Goal: Task Accomplishment & Management: Manage account settings

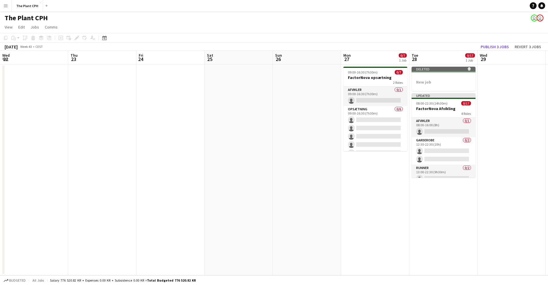
scroll to position [0, 219]
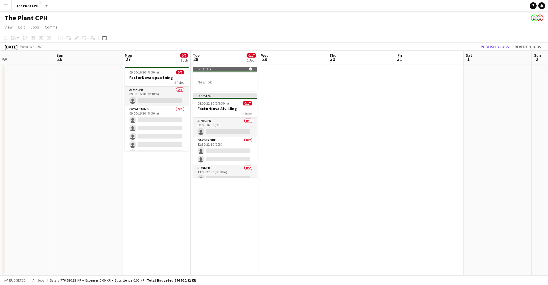
click at [488, 45] on button "Publish 3 jobs" at bounding box center [494, 46] width 33 height 7
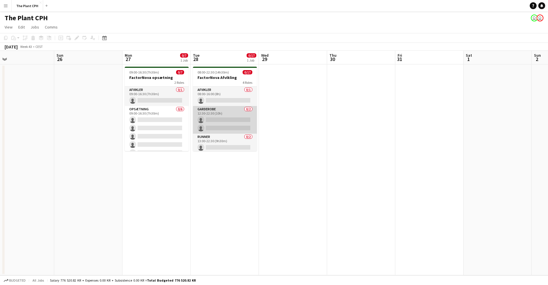
scroll to position [0, 0]
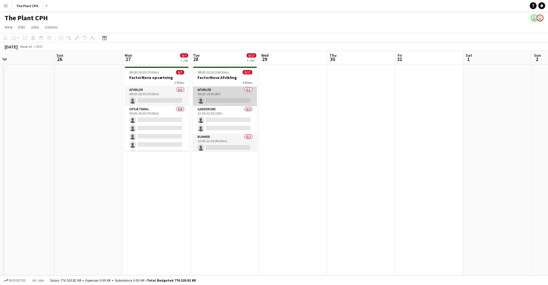
click at [230, 96] on app-card-role "Afvikler 0/1 08:00-16:00 (8h) single-neutral-actions" at bounding box center [225, 96] width 64 height 19
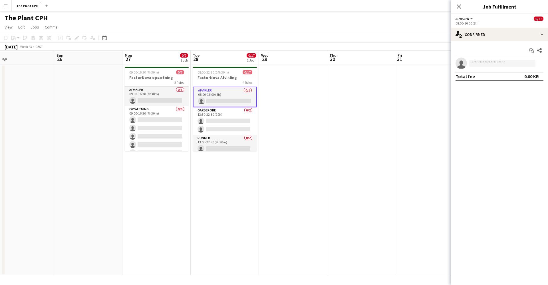
click at [221, 60] on app-board-header-date "Tue 28 0/17 1 Job" at bounding box center [225, 58] width 68 height 14
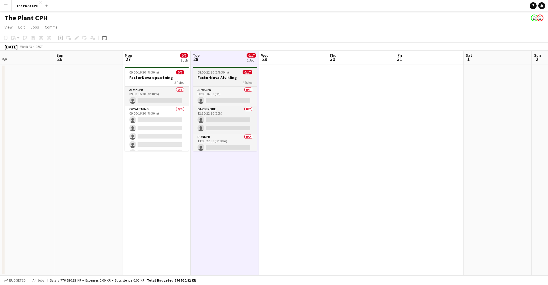
click at [204, 79] on h3 "FactorNova Afvikling" at bounding box center [225, 77] width 64 height 5
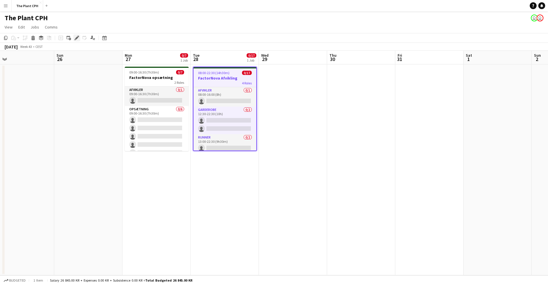
click at [77, 39] on icon "Edit" at bounding box center [77, 38] width 5 height 5
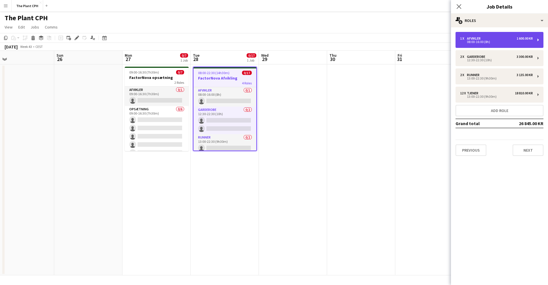
click at [483, 43] on div "08:00-16:00 (8h)" at bounding box center [496, 42] width 73 height 3
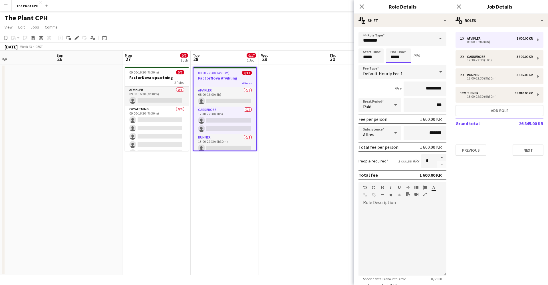
drag, startPoint x: 393, startPoint y: 57, endPoint x: 395, endPoint y: 60, distance: 3.6
click at [393, 57] on input "*****" at bounding box center [398, 56] width 25 height 14
type input "*****"
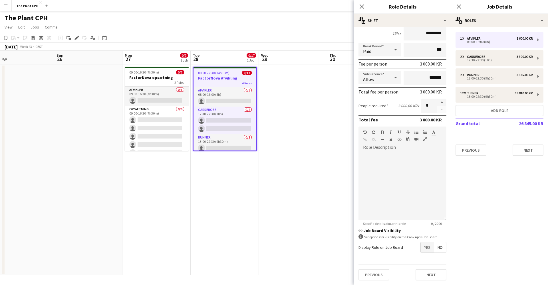
scroll to position [55, 0]
click at [422, 272] on button "Next" at bounding box center [431, 275] width 31 height 11
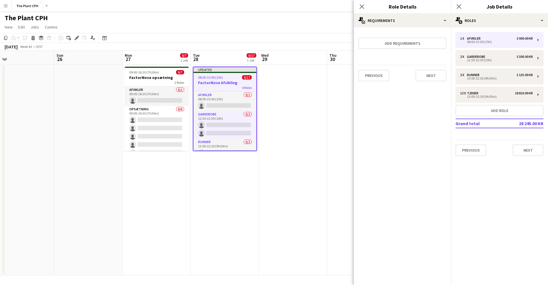
click at [436, 78] on button "Next" at bounding box center [431, 75] width 31 height 11
click at [433, 72] on button "Finish" at bounding box center [435, 76] width 21 height 11
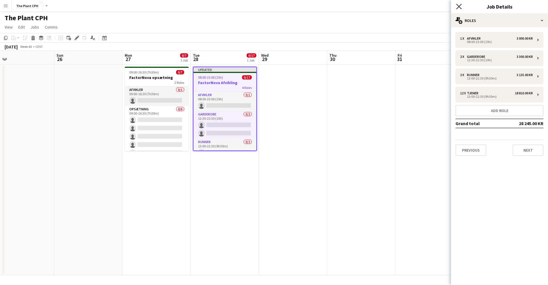
click at [459, 6] on icon "Close pop-in" at bounding box center [458, 6] width 5 height 5
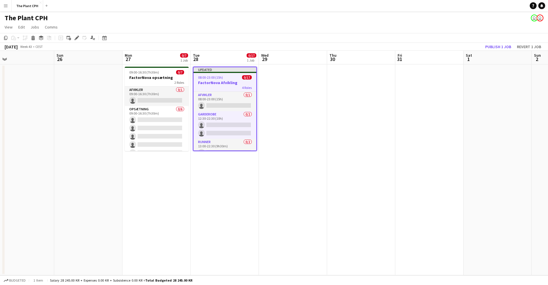
click at [493, 46] on button "Publish 1 job" at bounding box center [498, 46] width 31 height 7
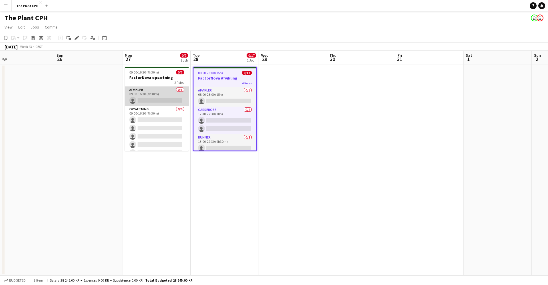
click at [132, 94] on app-card-role "Afvikler 0/1 09:00-16:30 (7h30m) single-neutral-actions" at bounding box center [157, 96] width 64 height 19
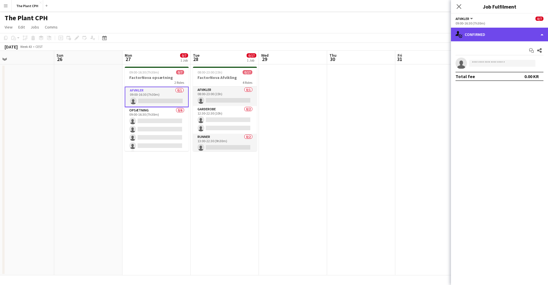
click at [489, 37] on div "single-neutral-actions-check-2 Confirmed" at bounding box center [499, 35] width 97 height 14
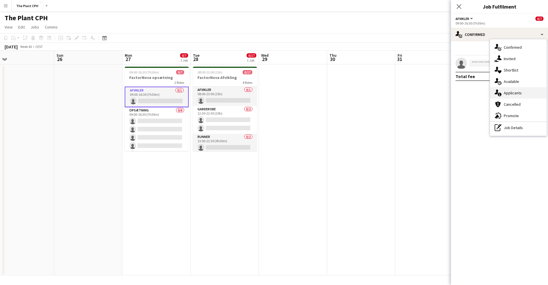
click at [517, 95] on span "Applicants" at bounding box center [513, 93] width 18 height 5
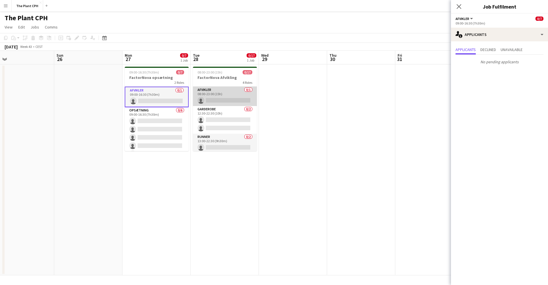
click at [226, 88] on app-card-role "Afvikler 0/1 08:00-23:00 (15h) single-neutral-actions" at bounding box center [225, 96] width 64 height 19
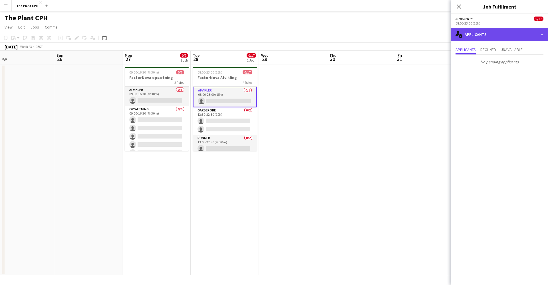
click at [504, 37] on div "single-neutral-actions-information Applicants" at bounding box center [499, 35] width 97 height 14
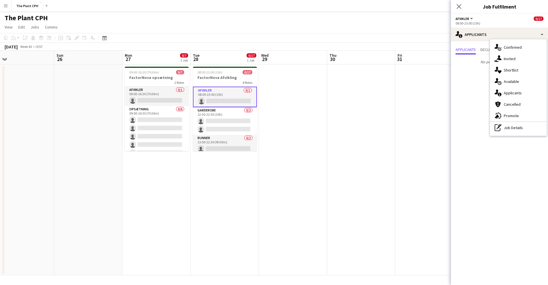
click at [383, 123] on app-date-cell at bounding box center [361, 170] width 68 height 211
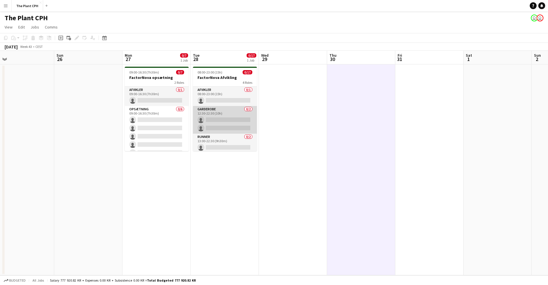
click at [243, 124] on app-card-role "Garderobe 0/2 12:30-22:30 (10h) single-neutral-actions single-neutral-actions" at bounding box center [225, 120] width 64 height 28
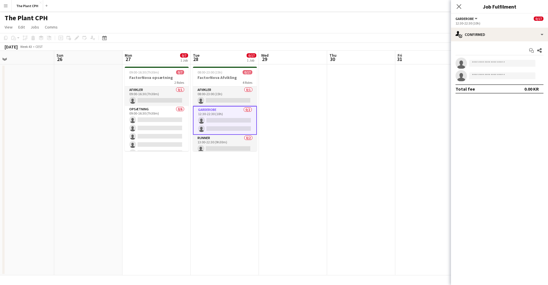
click at [299, 25] on app-page-menu "View Day view expanded Day view collapsed Month view Date picker Jump to today …" at bounding box center [274, 27] width 548 height 11
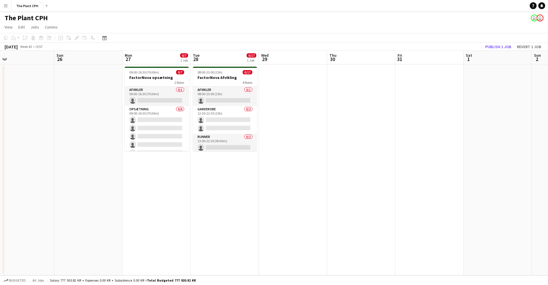
click at [1, 5] on button "Menu" at bounding box center [5, 5] width 11 height 11
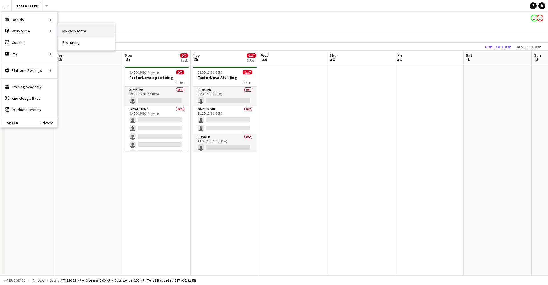
click at [91, 30] on link "My Workforce" at bounding box center [86, 30] width 57 height 11
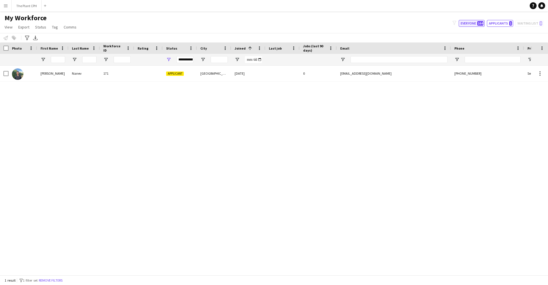
click at [476, 21] on button "Everyone 164" at bounding box center [472, 23] width 26 height 7
type input "**********"
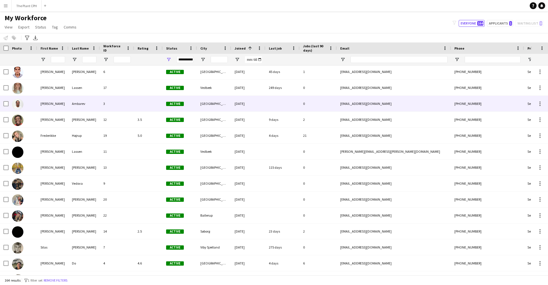
scroll to position [82, 0]
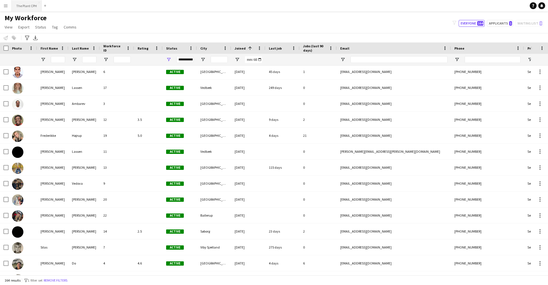
click at [23, 10] on button "The Plant CPH Close" at bounding box center [27, 5] width 30 height 11
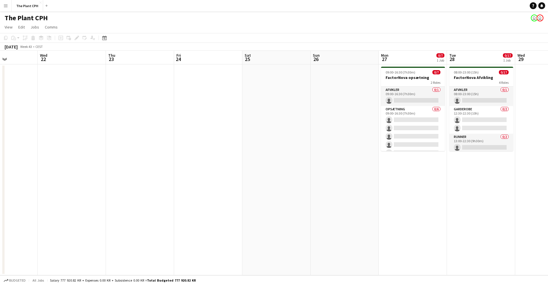
scroll to position [0, 170]
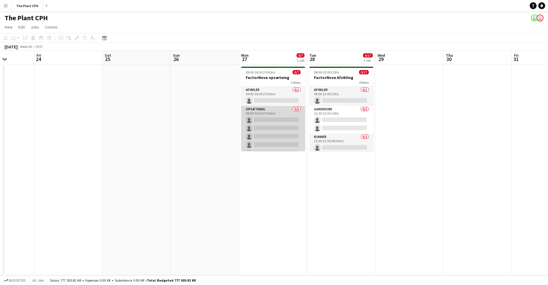
click at [277, 121] on app-card-role "Opsætning 0/6 09:00-16:30 (7h30m) single-neutral-actions single-neutral-actions…" at bounding box center [273, 136] width 64 height 61
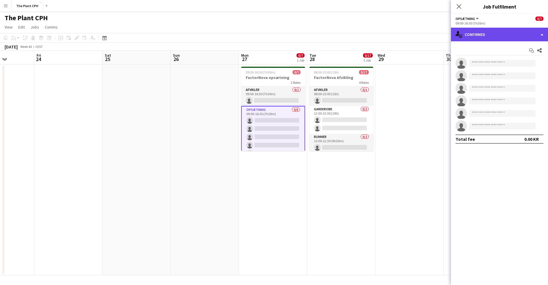
click at [491, 33] on div "single-neutral-actions-check-2 Confirmed" at bounding box center [499, 35] width 97 height 14
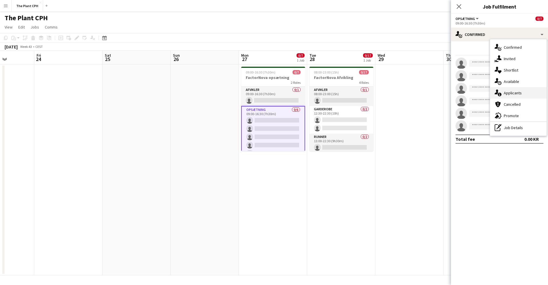
click at [515, 95] on span "Applicants" at bounding box center [513, 93] width 18 height 5
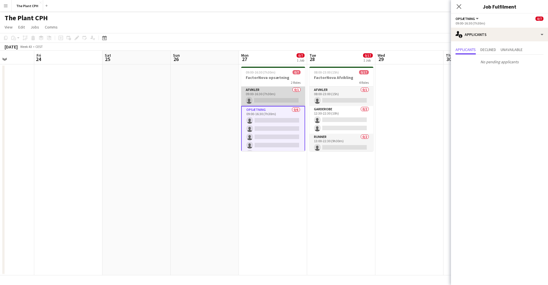
click at [270, 95] on app-card-role "Afvikler 0/1 09:00-16:30 (7h30m) single-neutral-actions" at bounding box center [273, 96] width 64 height 19
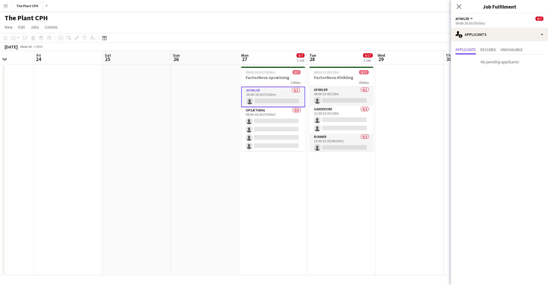
click at [403, 77] on app-date-cell at bounding box center [409, 170] width 68 height 211
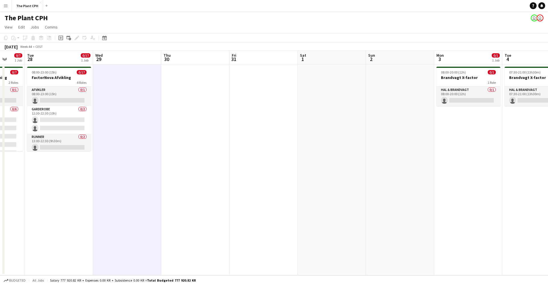
scroll to position [0, 180]
click at [287, 37] on app-toolbar "Copy Paste Paste Command V Paste with crew Command Shift V Paste linked Job Del…" at bounding box center [274, 38] width 548 height 10
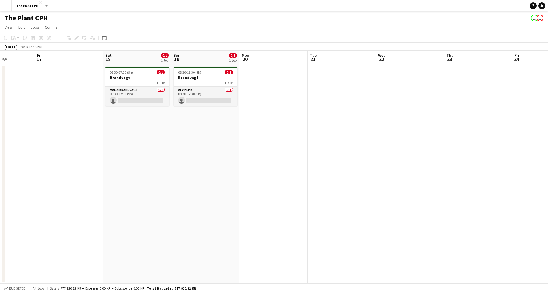
scroll to position [0, 168]
click at [2, 8] on button "Menu" at bounding box center [5, 5] width 11 height 11
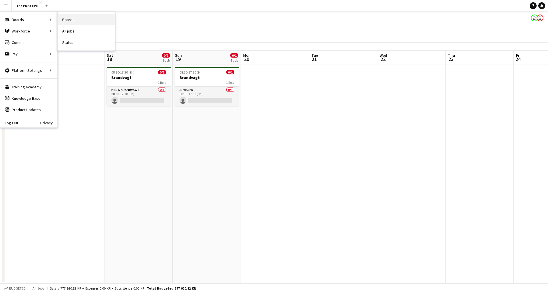
click at [87, 20] on link "Boards" at bounding box center [86, 19] width 57 height 11
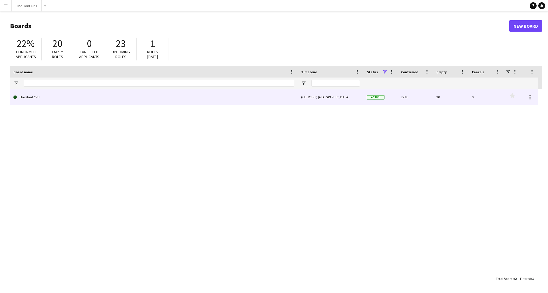
click at [46, 100] on link "The Plant CPH" at bounding box center [153, 97] width 281 height 16
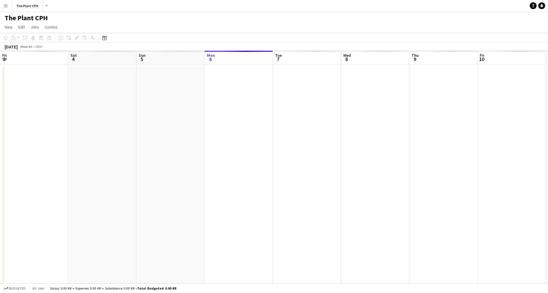
scroll to position [0, 136]
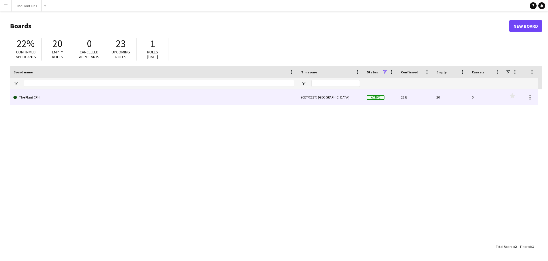
click at [195, 100] on link "The Plant CPH" at bounding box center [153, 97] width 281 height 16
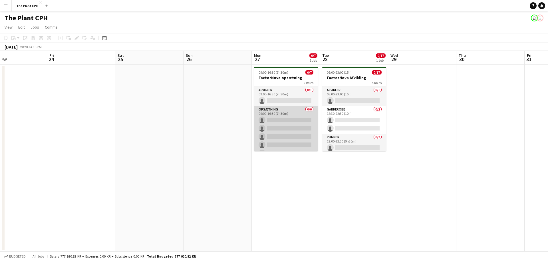
scroll to position [0, 157]
